Goal: Information Seeking & Learning: Learn about a topic

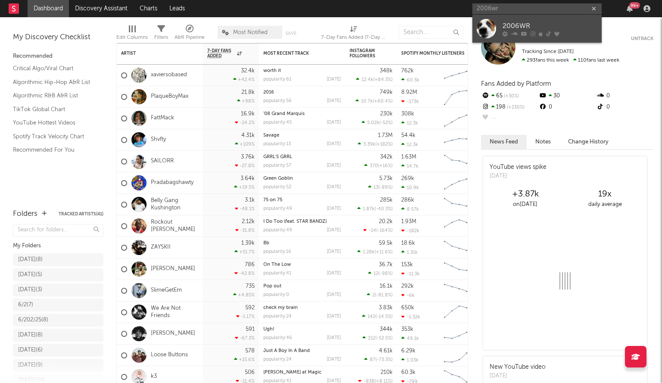
type input "2006wr"
click at [538, 21] on div "2006WR" at bounding box center [549, 26] width 95 height 10
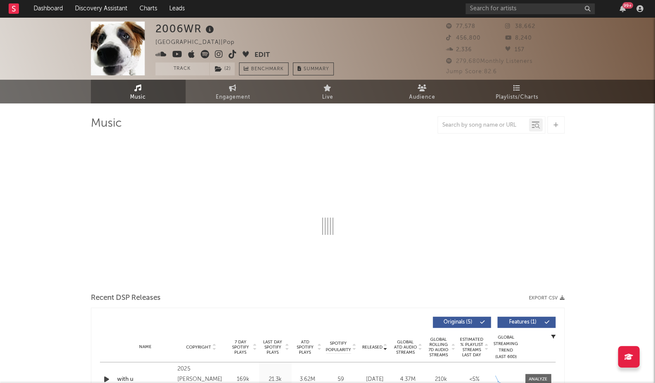
select select "6m"
